Goal: Task Accomplishment & Management: Complete application form

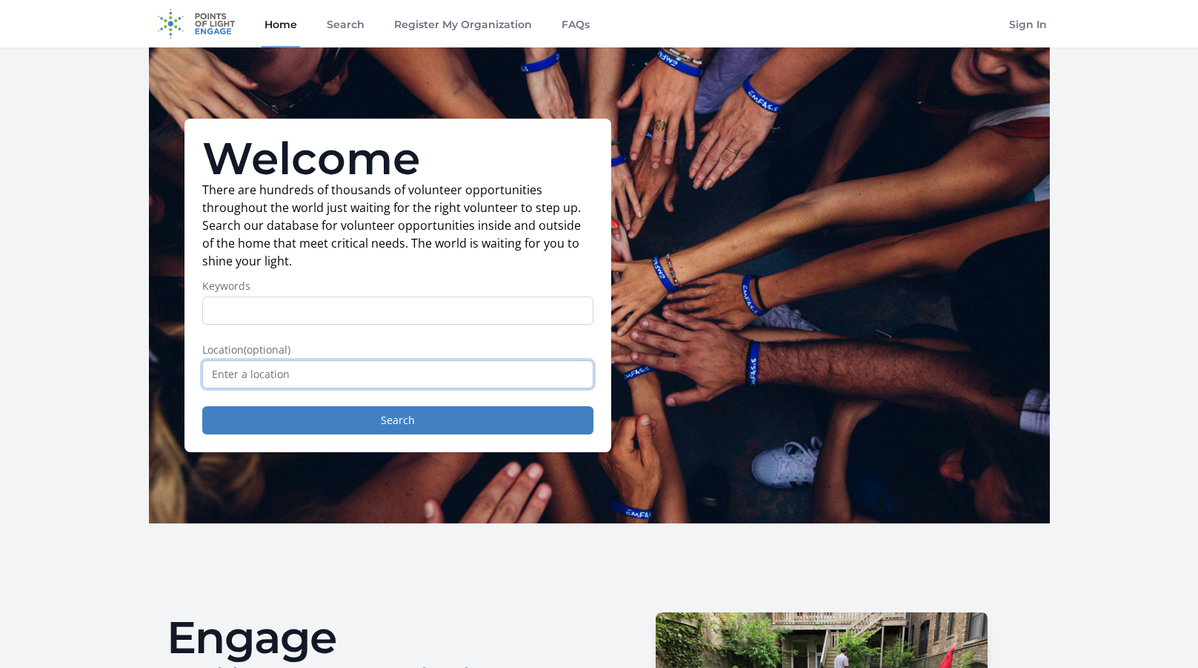
click at [382, 367] on input "text" at bounding box center [397, 374] width 391 height 28
type input "Erie, CO, USA"
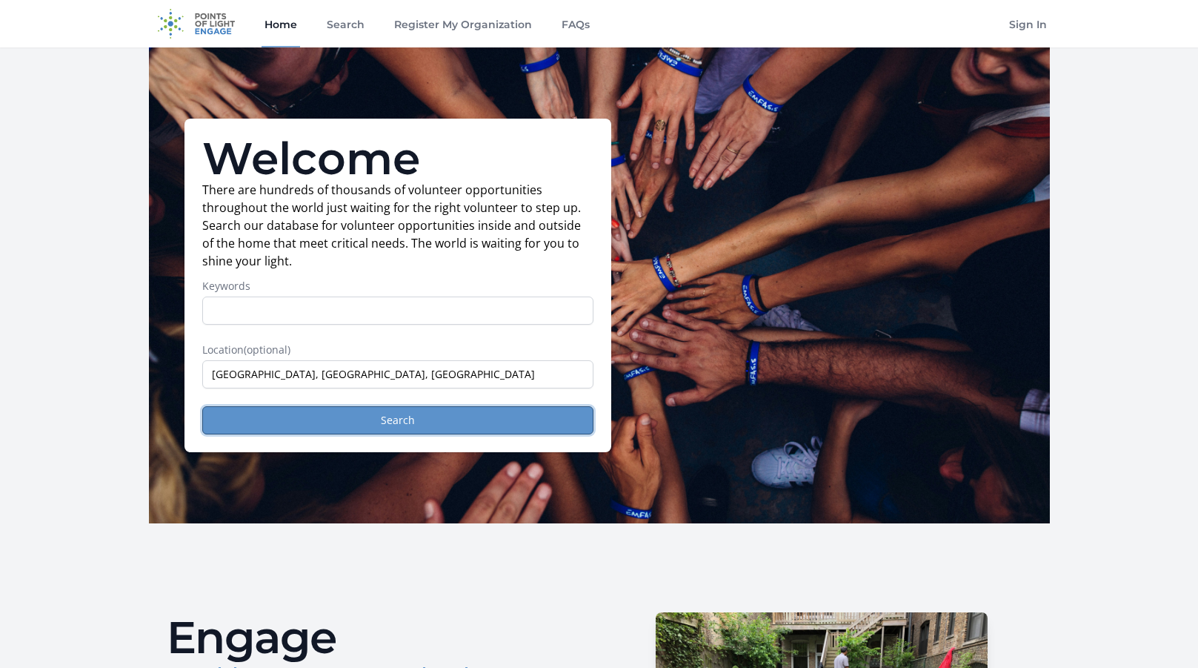
click at [468, 421] on button "Search" at bounding box center [397, 420] width 391 height 28
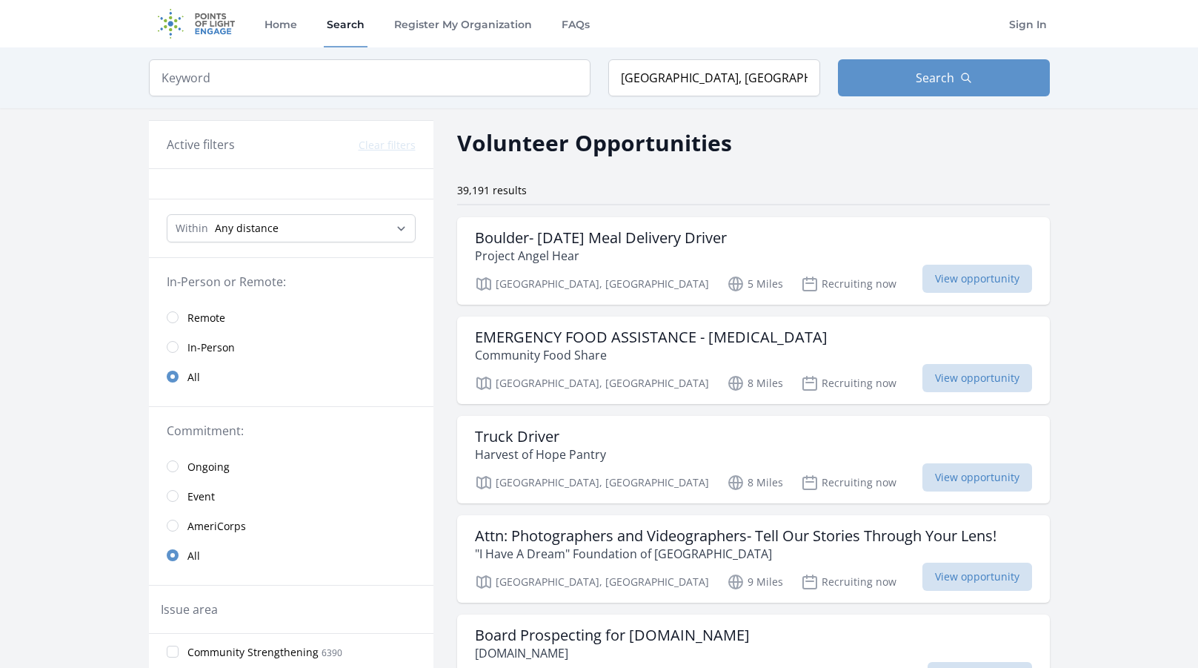
click at [176, 340] on link "In-Person" at bounding box center [291, 347] width 285 height 30
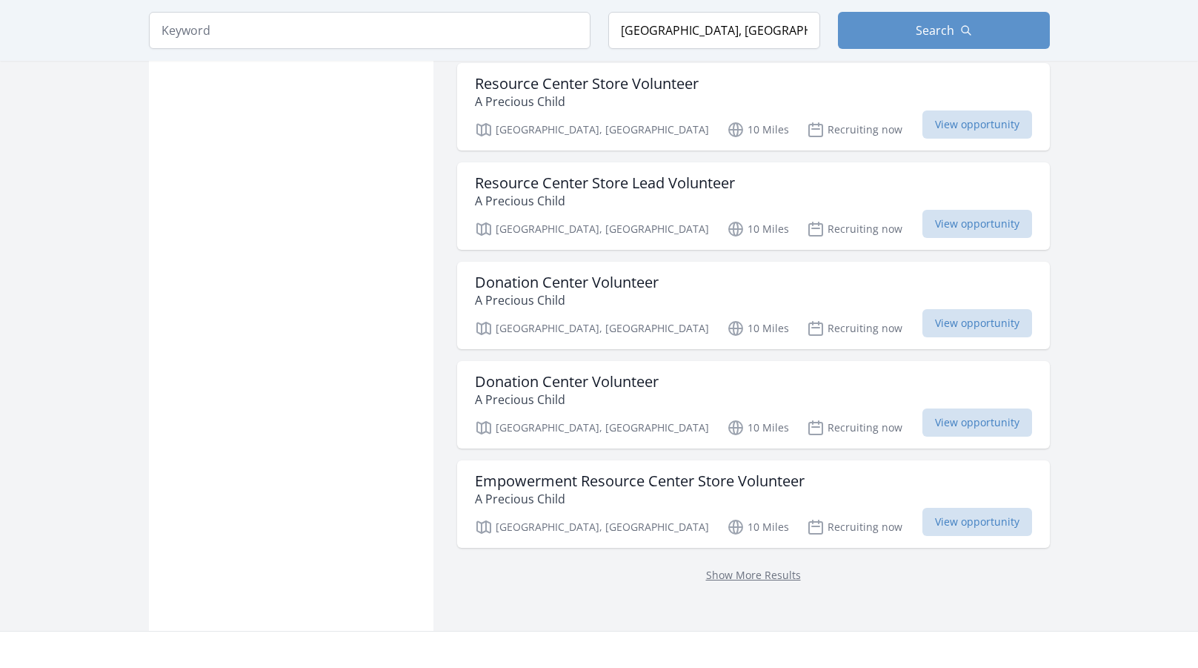
scroll to position [1803, 0]
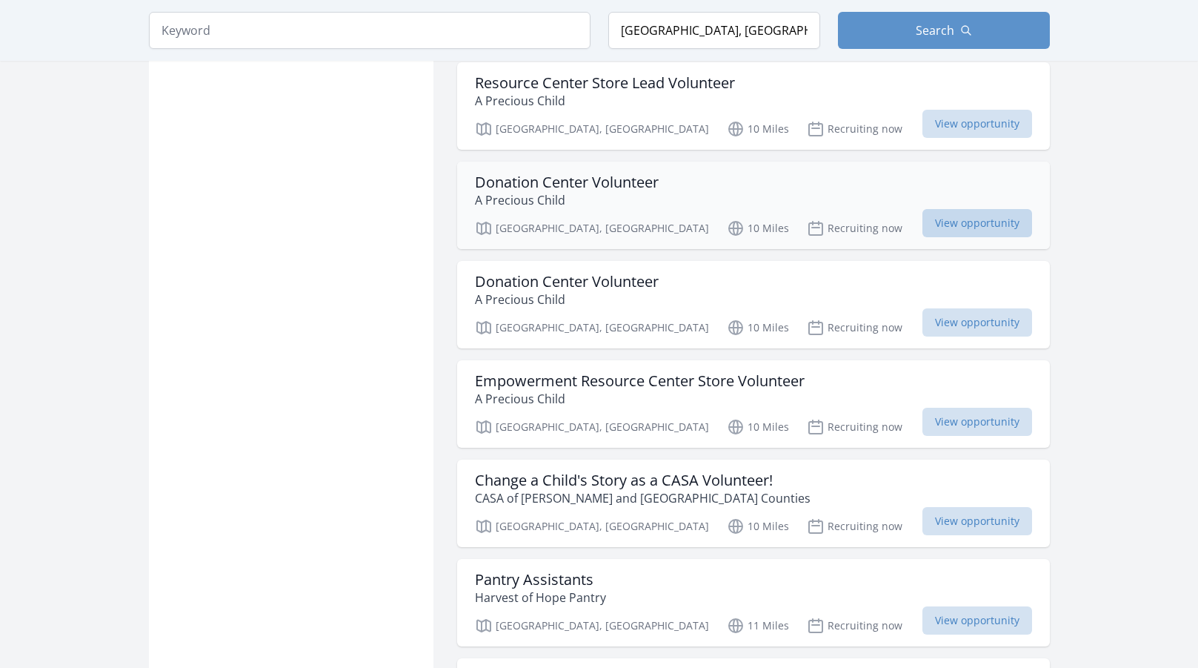
click at [922, 209] on span "View opportunity" at bounding box center [977, 223] width 110 height 28
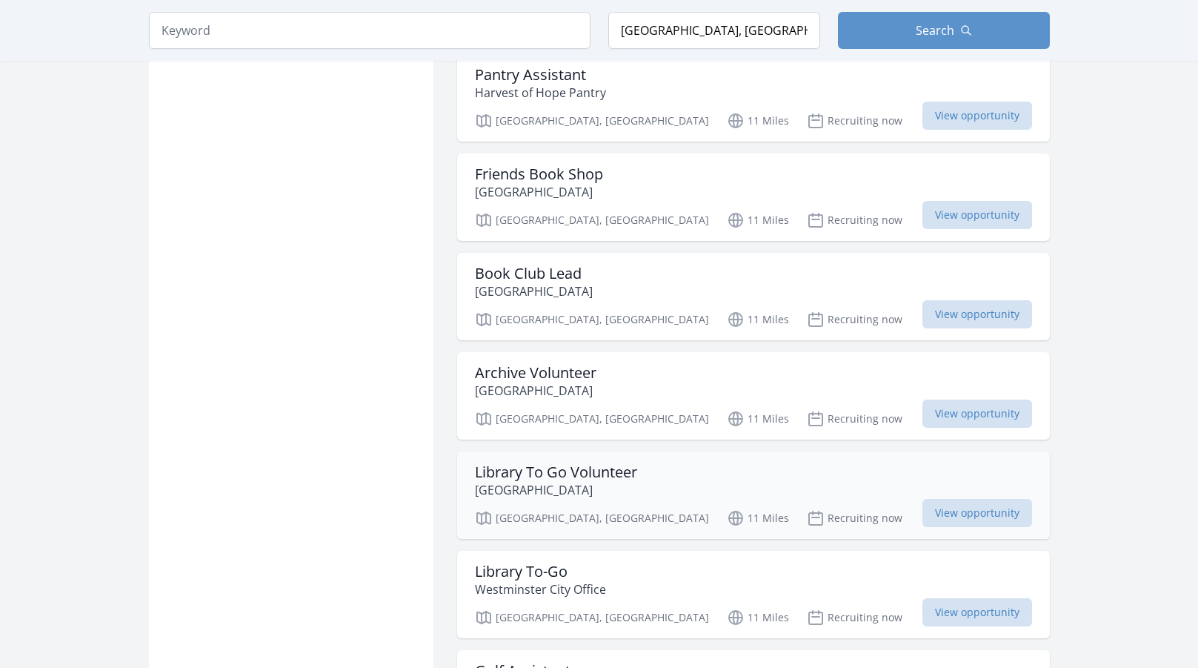
scroll to position [2904, 0]
click at [715, 363] on div "Library To Go Volunteer City of Westminster" at bounding box center [753, 381] width 557 height 36
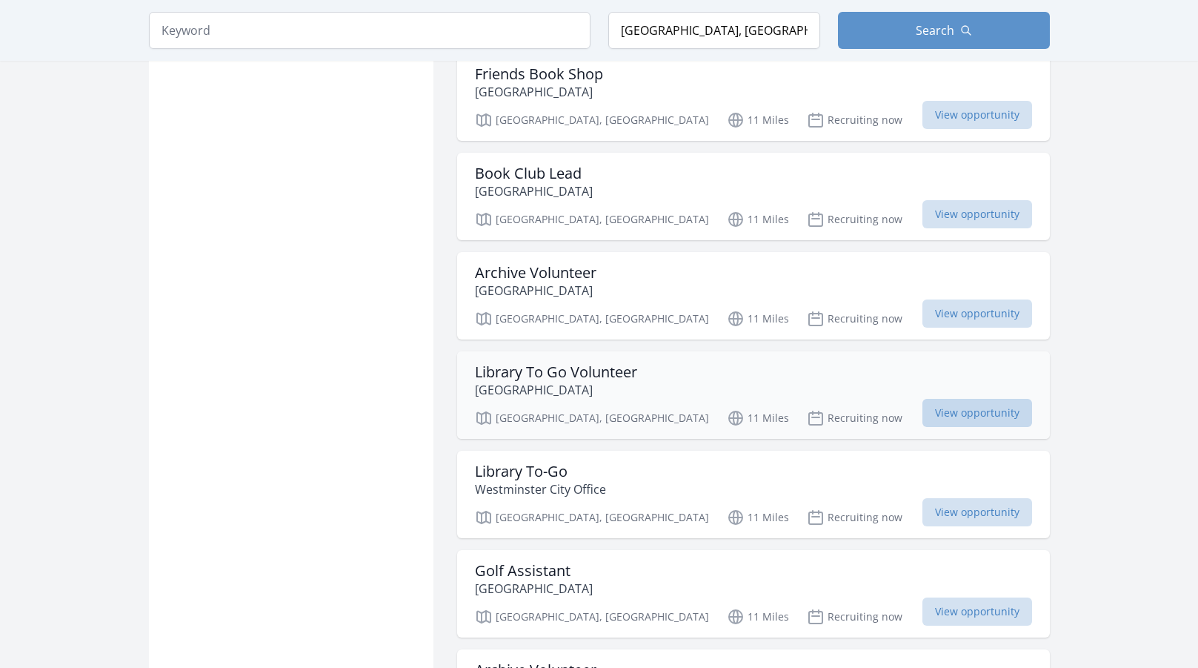
click at [922, 399] on span "View opportunity" at bounding box center [977, 413] width 110 height 28
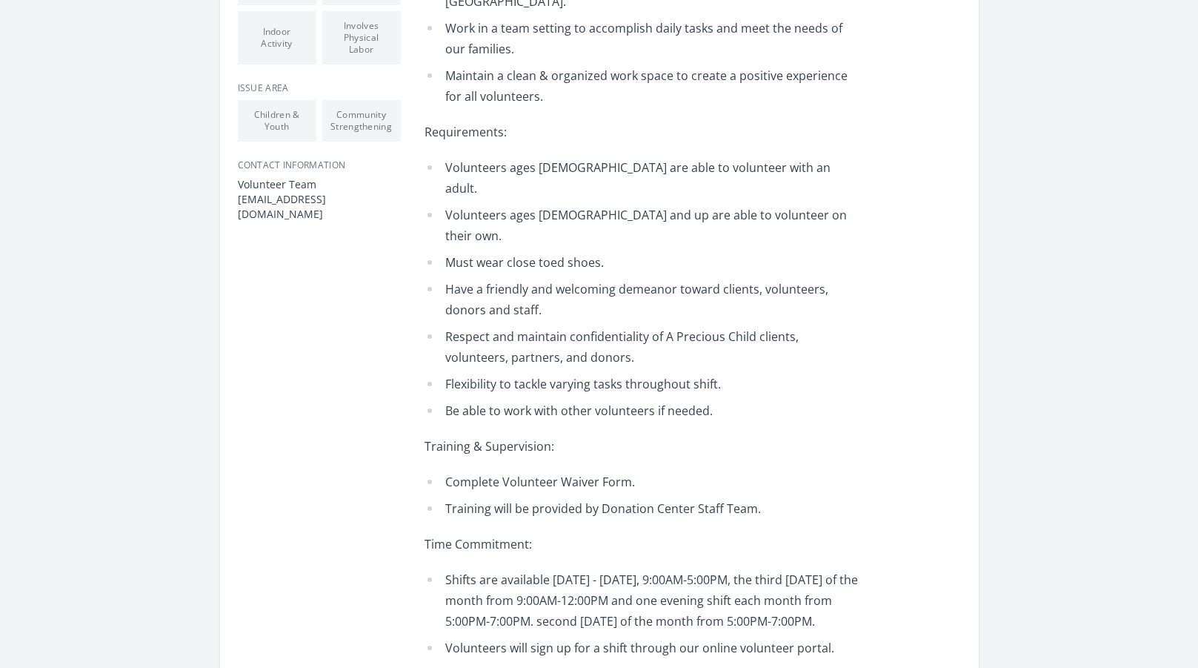
scroll to position [401, 0]
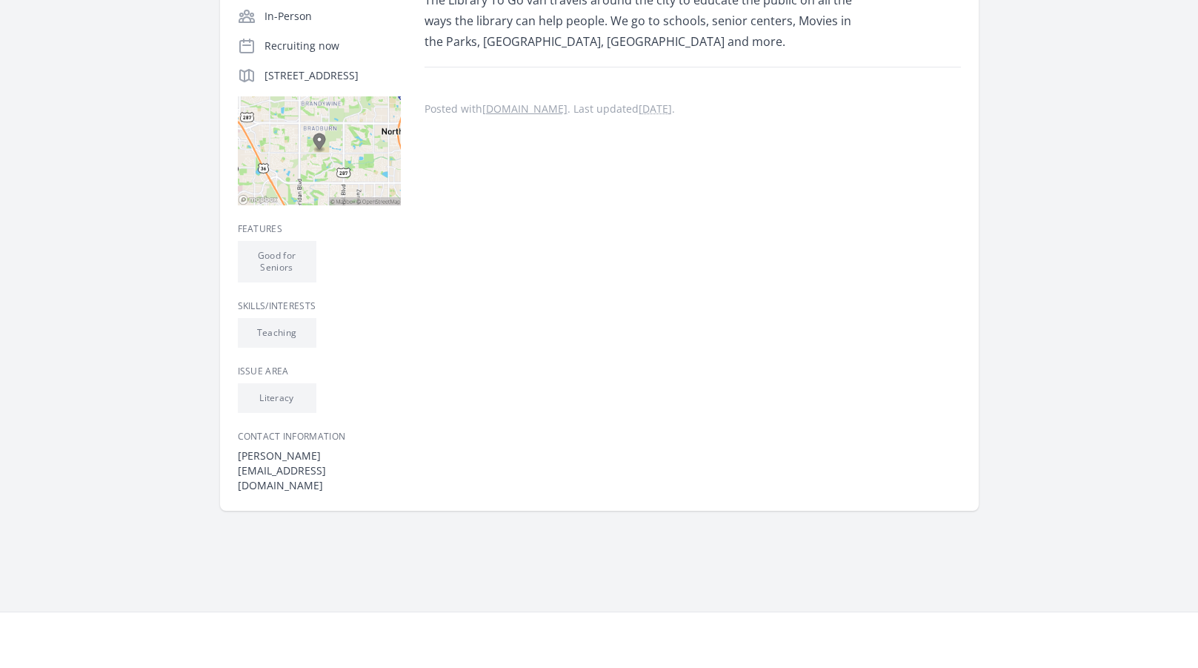
scroll to position [200, 0]
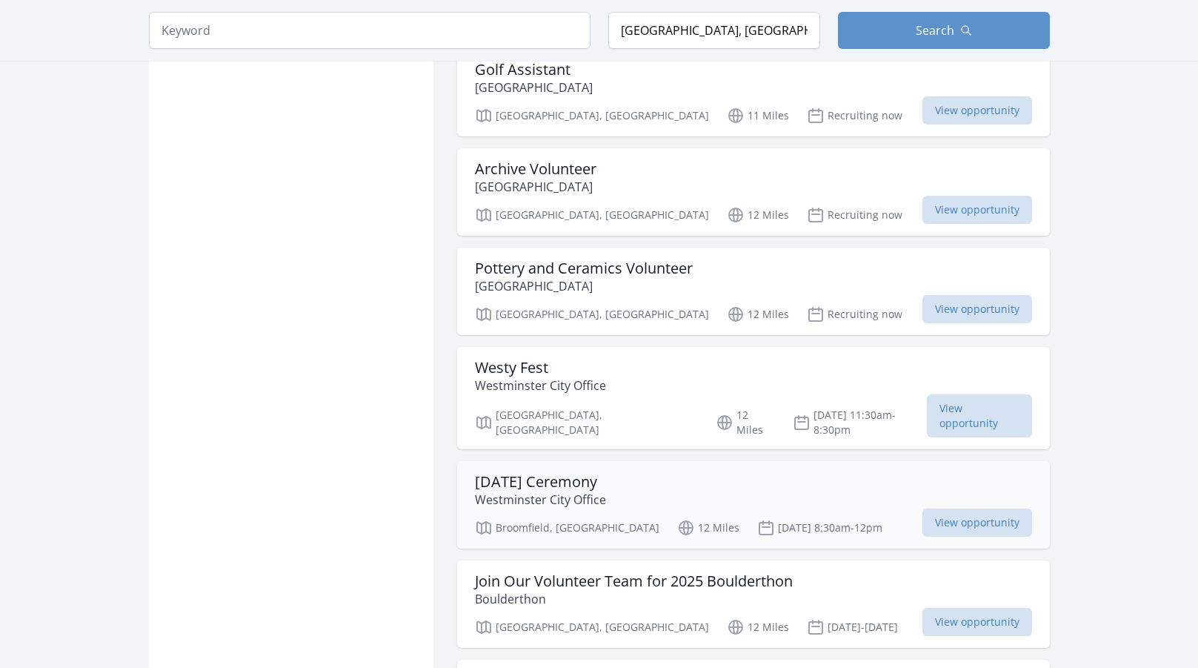
scroll to position [3604, 0]
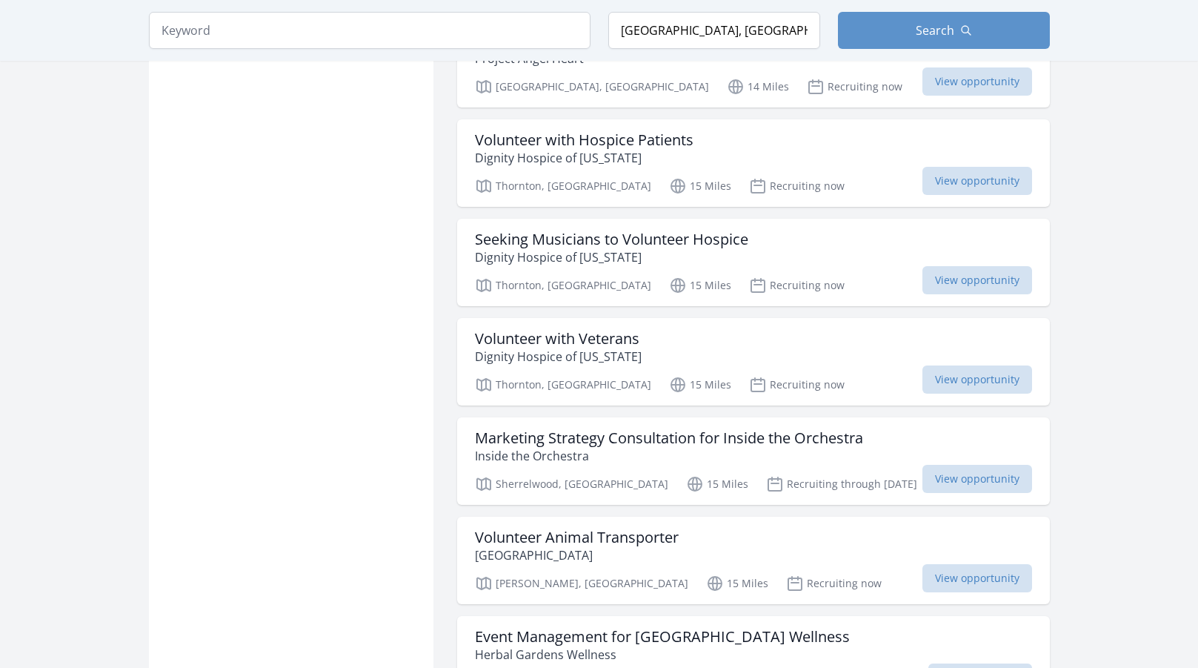
scroll to position [5707, 0]
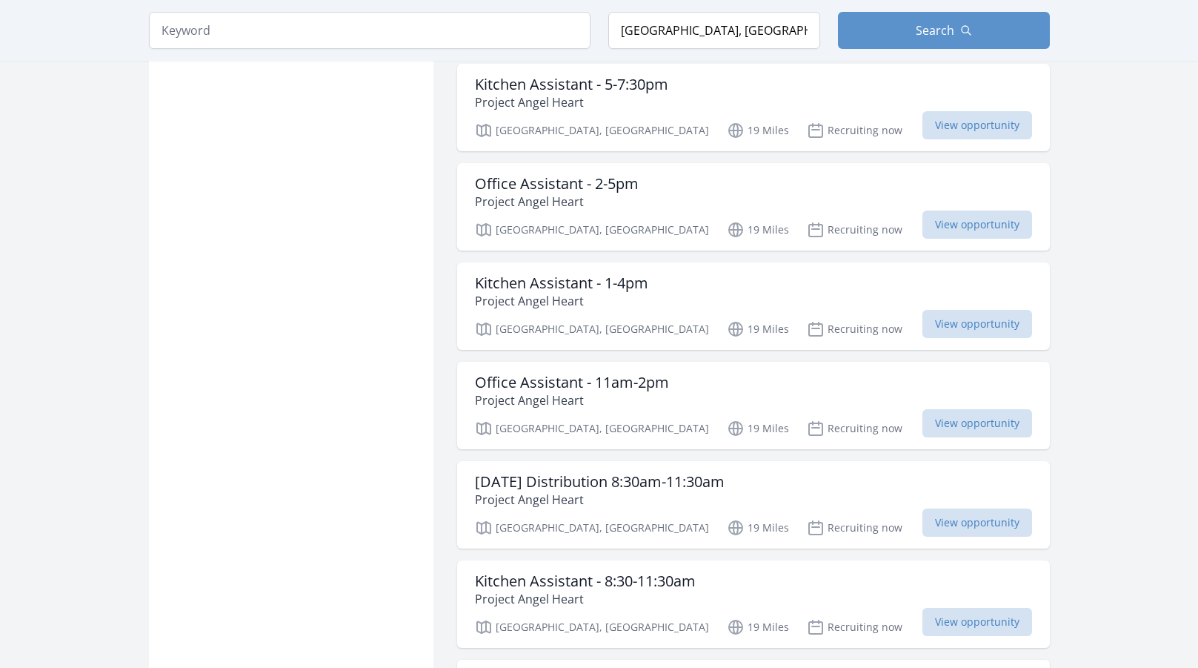
scroll to position [7710, 0]
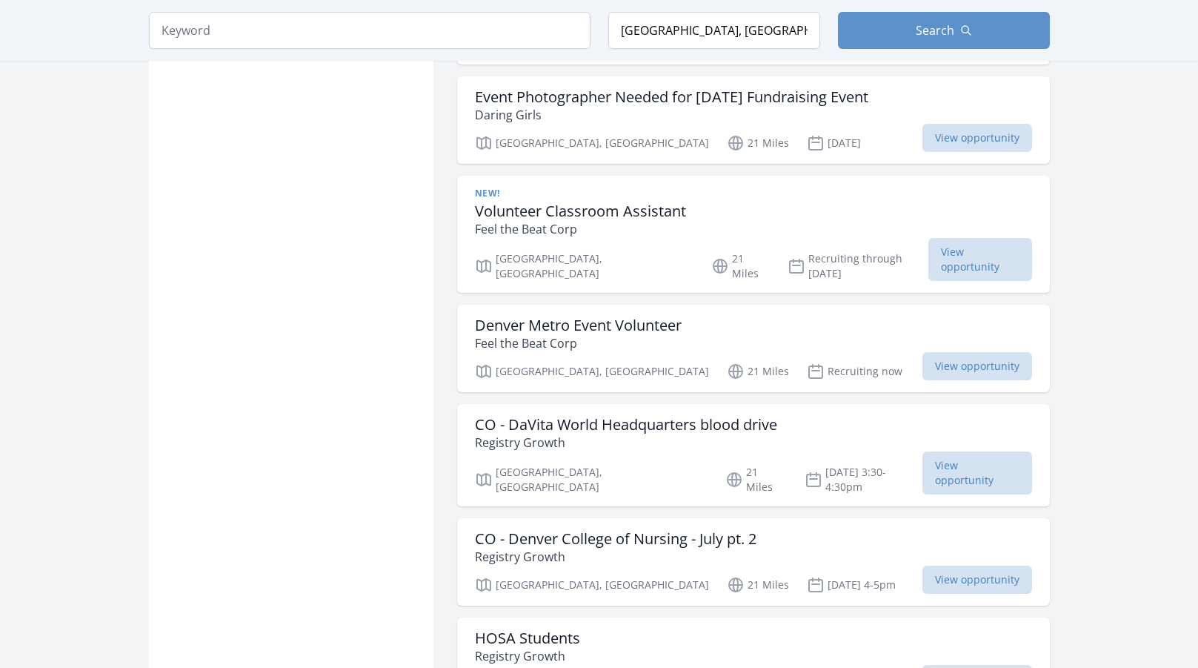
scroll to position [9834, 0]
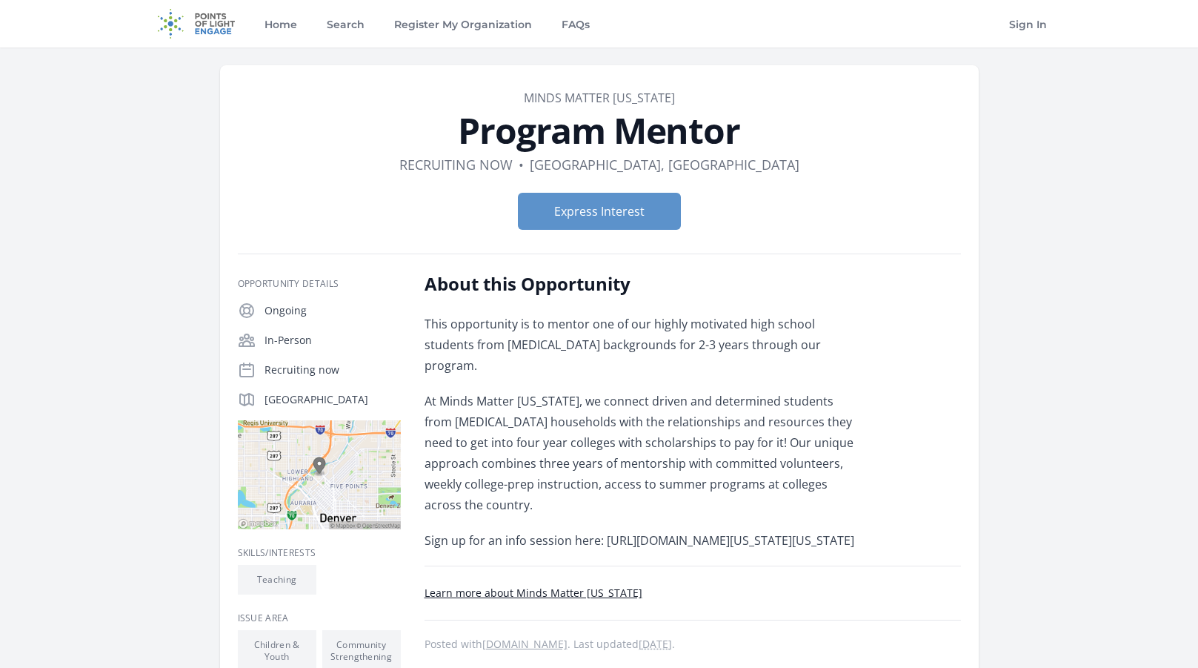
scroll to position [300, 0]
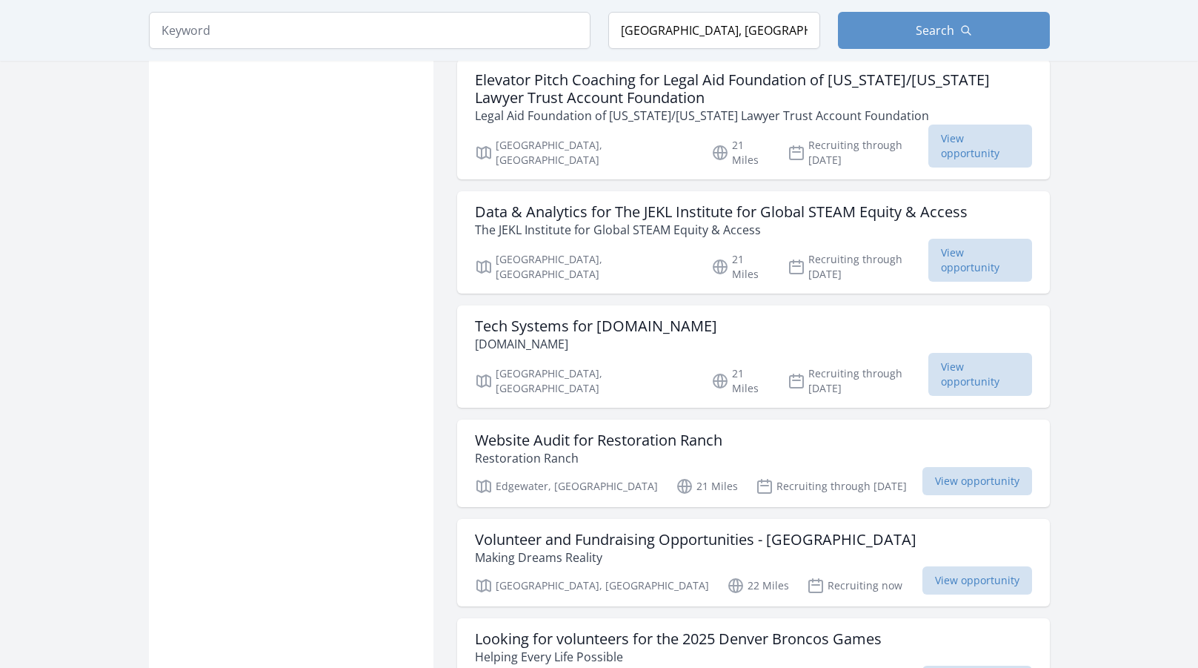
scroll to position [3697, 0]
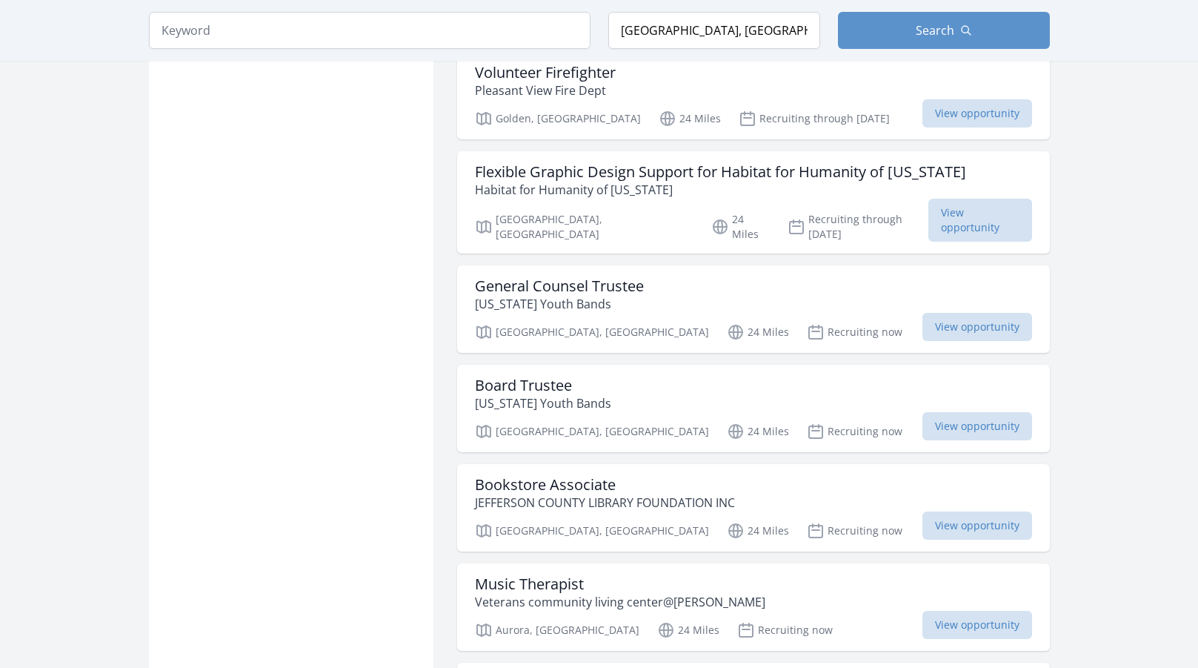
scroll to position [13309, 0]
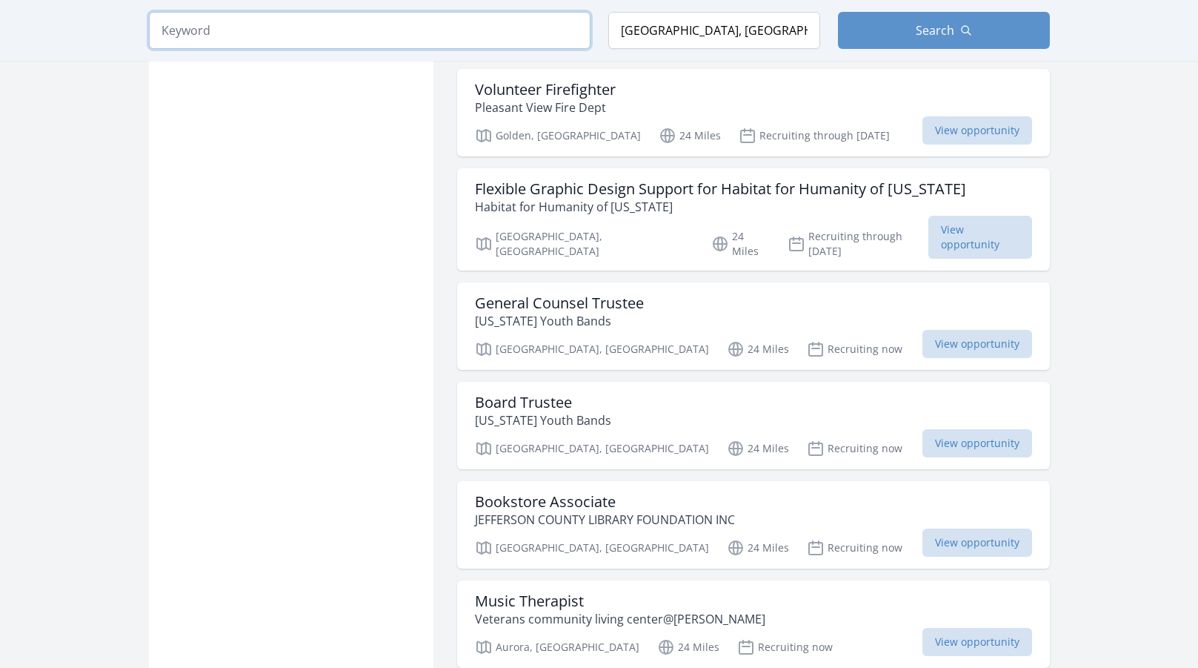
click at [413, 27] on input "search" at bounding box center [370, 30] width 442 height 37
type input "[PERSON_NAME]"
click button "submit" at bounding box center [0, 0] width 0 height 0
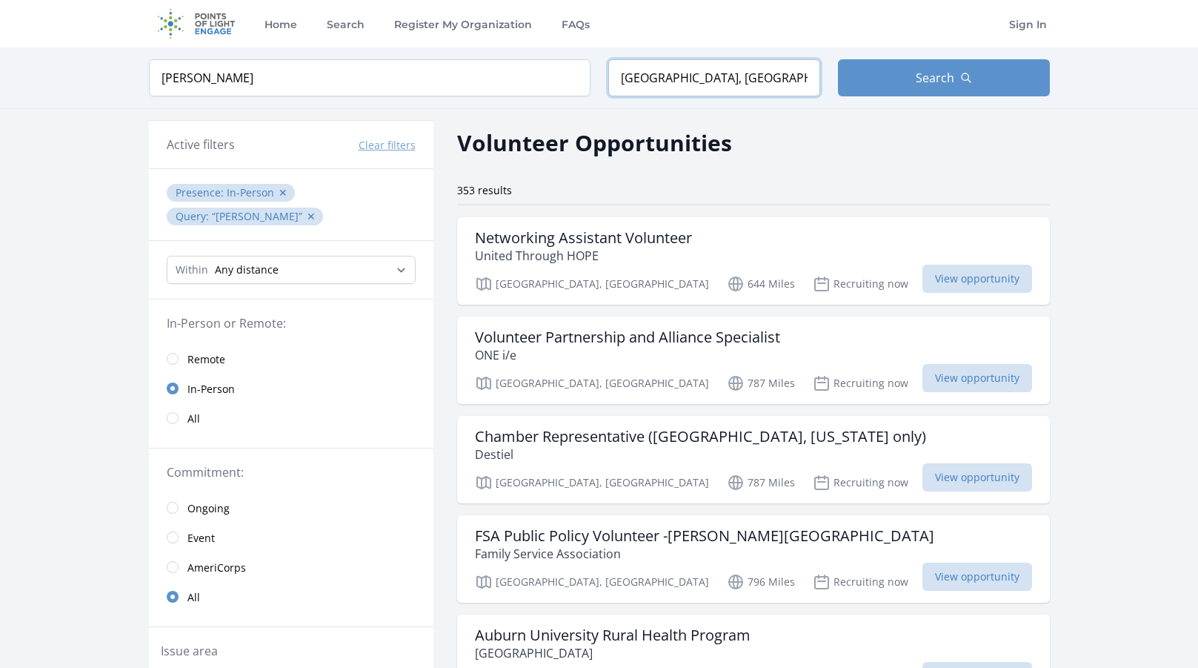
click at [702, 76] on input "[GEOGRAPHIC_DATA], [GEOGRAPHIC_DATA], [GEOGRAPHIC_DATA]" at bounding box center [714, 77] width 212 height 37
click at [702, 75] on input "[GEOGRAPHIC_DATA], [GEOGRAPHIC_DATA], [GEOGRAPHIC_DATA]" at bounding box center [714, 77] width 212 height 37
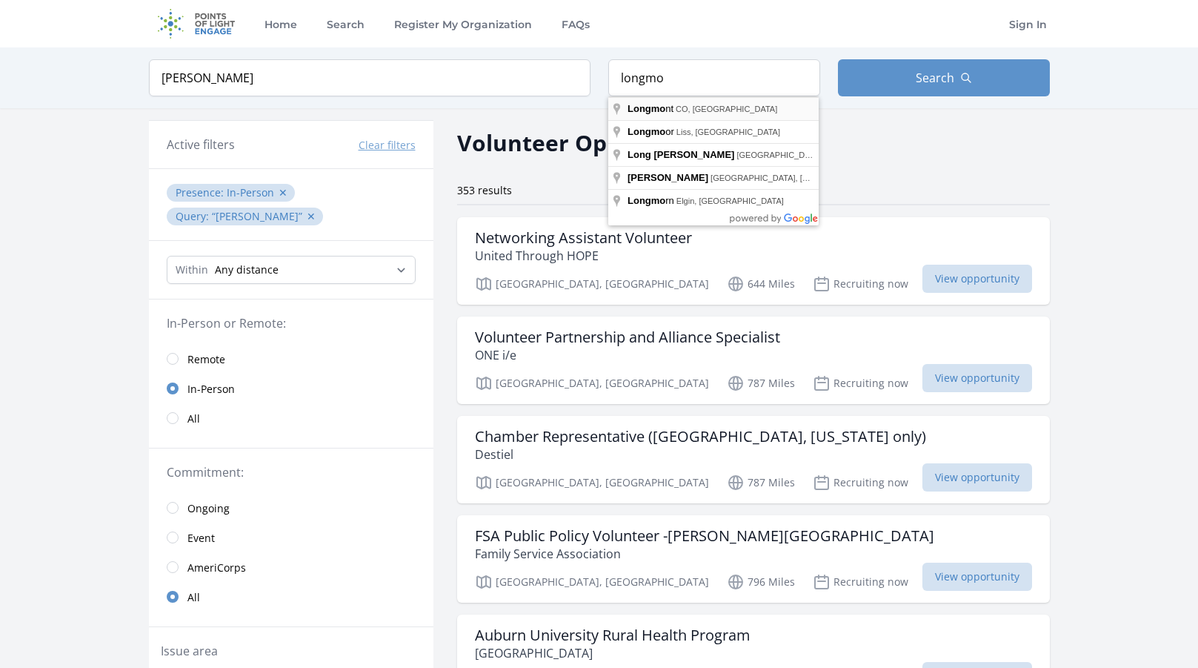
type input "Longmont, [GEOGRAPHIC_DATA], [GEOGRAPHIC_DATA]"
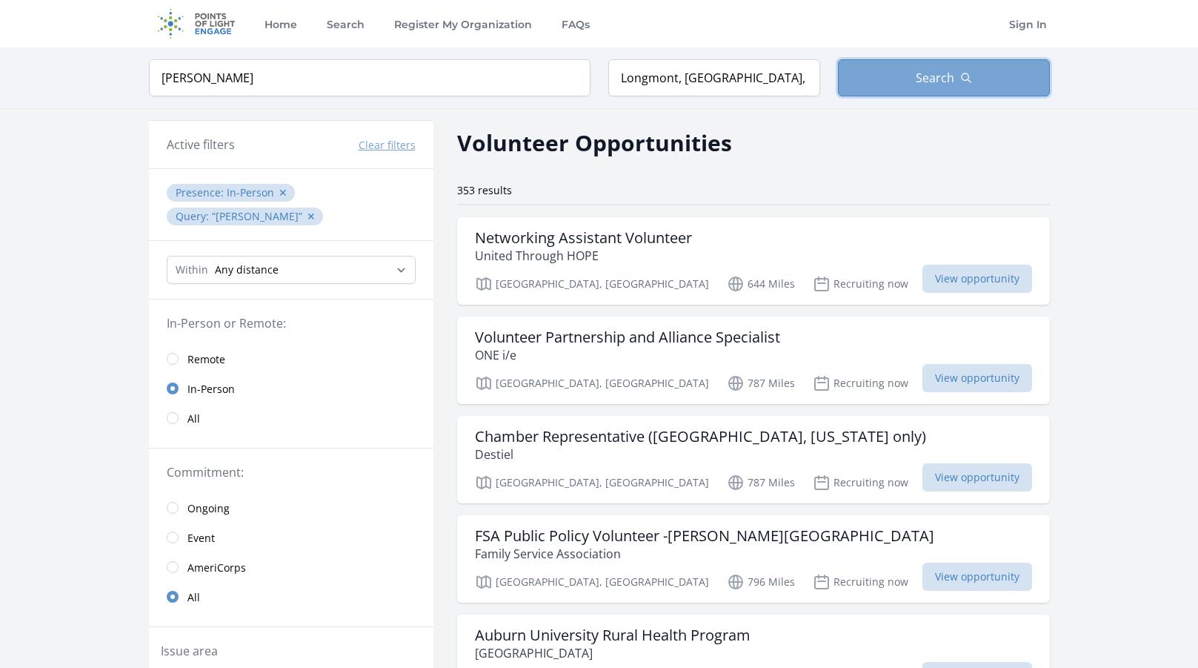
click at [935, 83] on span "Search" at bounding box center [935, 78] width 39 height 18
click at [939, 81] on span "Search" at bounding box center [935, 78] width 39 height 18
click at [748, 70] on input "Longmont, [GEOGRAPHIC_DATA], [GEOGRAPHIC_DATA]" at bounding box center [714, 77] width 212 height 37
click at [976, 86] on button "Search" at bounding box center [944, 77] width 212 height 37
drag, startPoint x: 369, startPoint y: 84, endPoint x: 371, endPoint y: 96, distance: 12.8
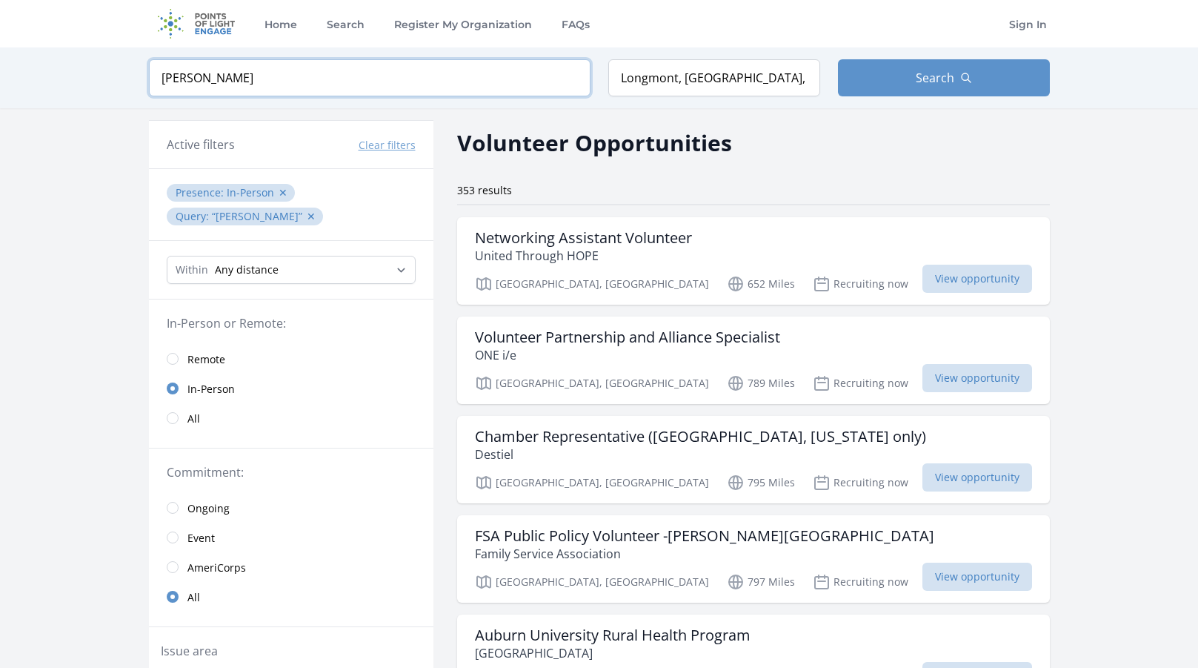
click at [371, 96] on div "Keyword [PERSON_NAME] Location [GEOGRAPHIC_DATA], [GEOGRAPHIC_DATA], [GEOGRAPHI…" at bounding box center [599, 77] width 948 height 61
click at [751, 74] on input "Longmont, [GEOGRAPHIC_DATA], [GEOGRAPHIC_DATA]" at bounding box center [714, 77] width 212 height 37
click at [884, 73] on button "Search" at bounding box center [944, 77] width 212 height 37
click at [885, 73] on button "Search" at bounding box center [944, 77] width 212 height 37
